Goal: Obtain resource: Download file/media

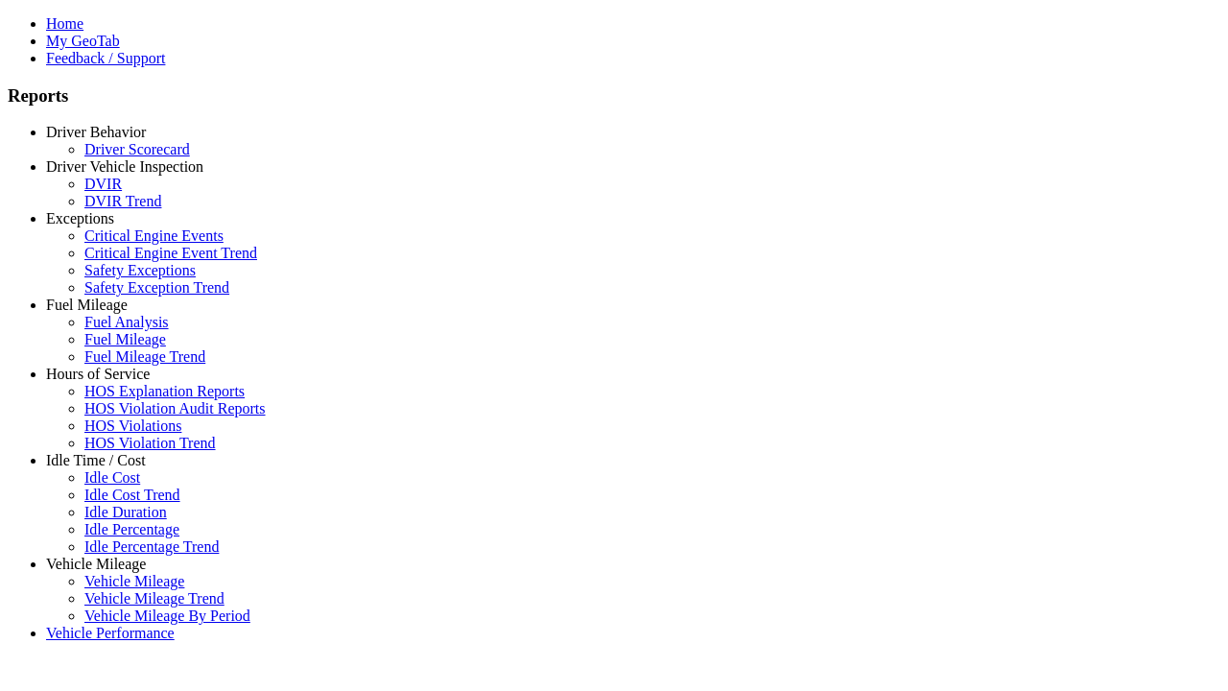
click at [110, 140] on link "Driver Behavior" at bounding box center [96, 132] width 100 height 16
click at [125, 157] on link "Driver Scorecard" at bounding box center [137, 149] width 106 height 16
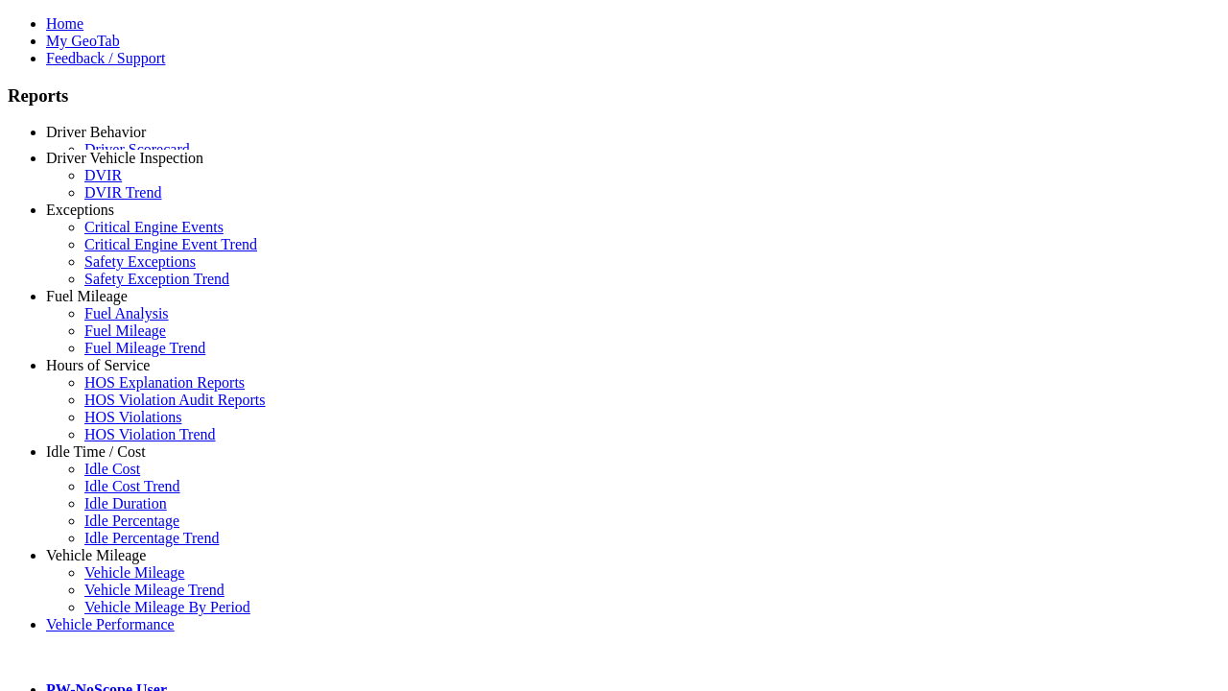
type input "**********"
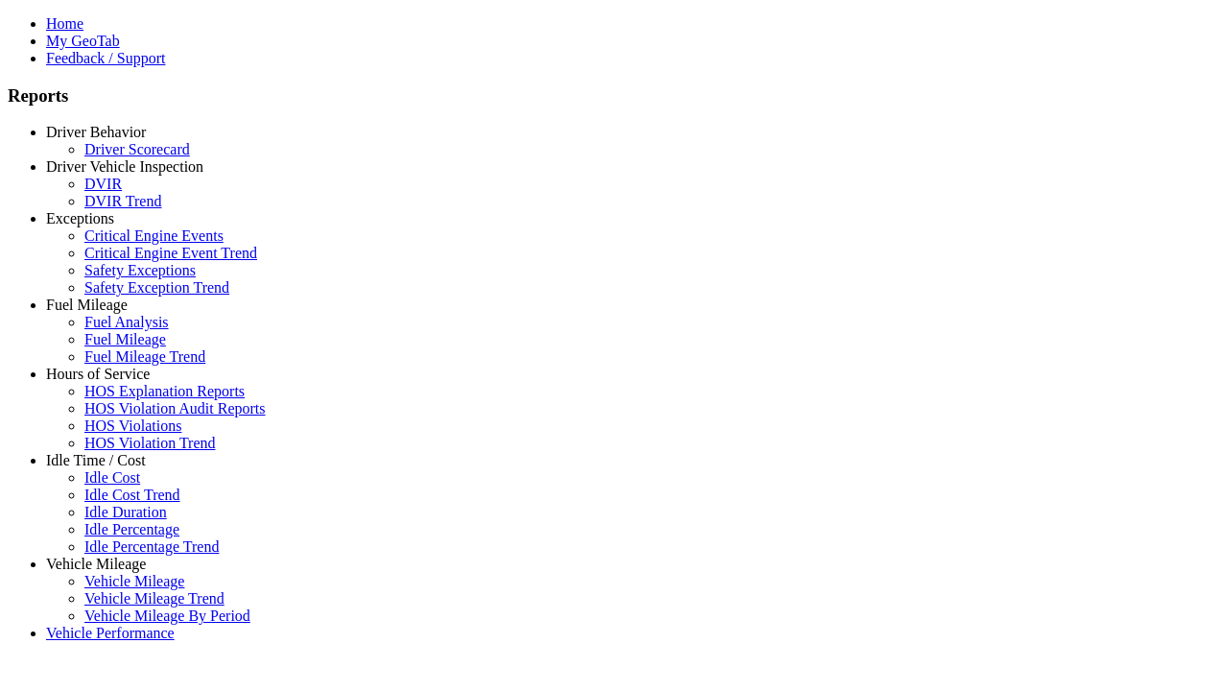
type input "**********"
